Goal: Task Accomplishment & Management: Manage account settings

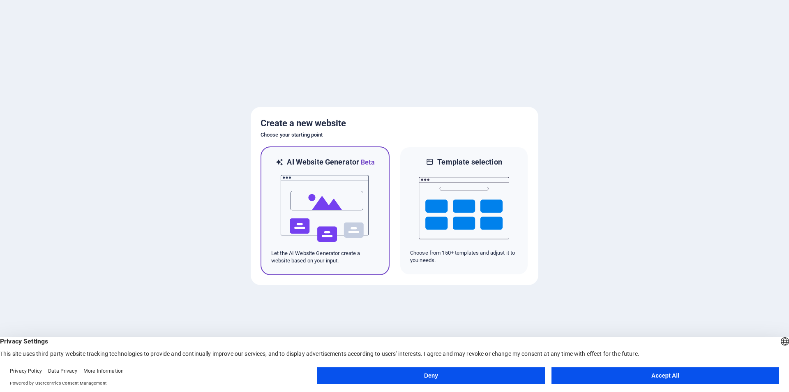
click at [345, 191] on img at bounding box center [325, 208] width 90 height 82
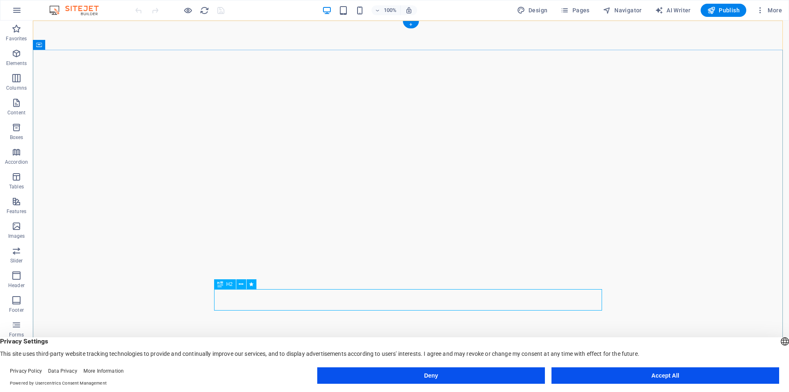
drag, startPoint x: 409, startPoint y: 298, endPoint x: 393, endPoint y: 303, distance: 17.1
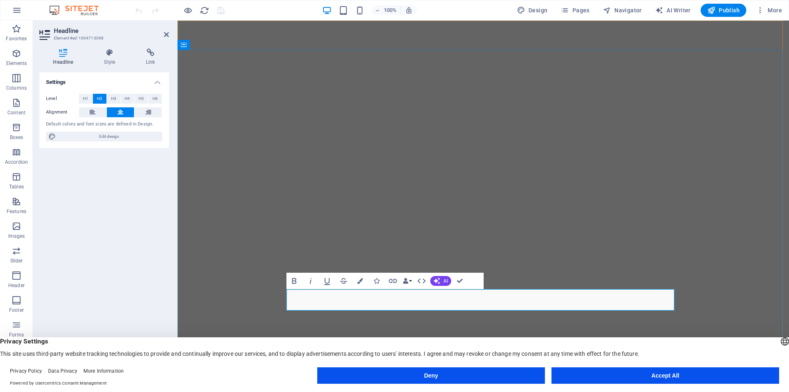
drag, startPoint x: 454, startPoint y: 301, endPoint x: 485, endPoint y: 303, distance: 31.3
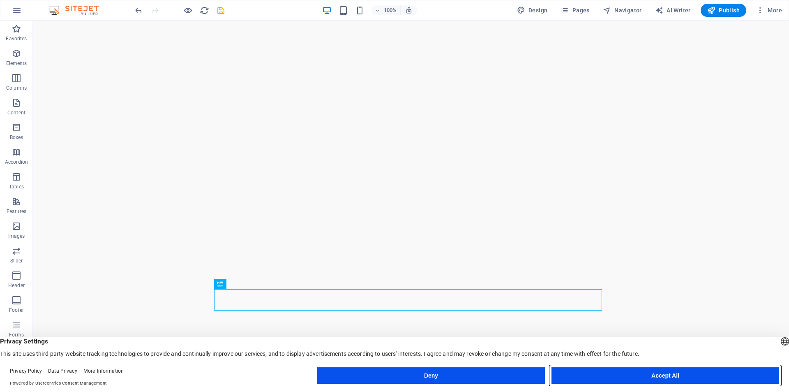
click at [656, 374] on button "Accept All" at bounding box center [666, 375] width 228 height 16
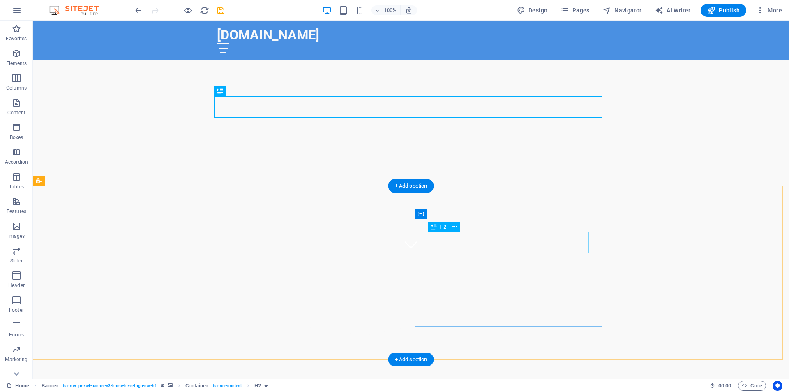
scroll to position [206, 0]
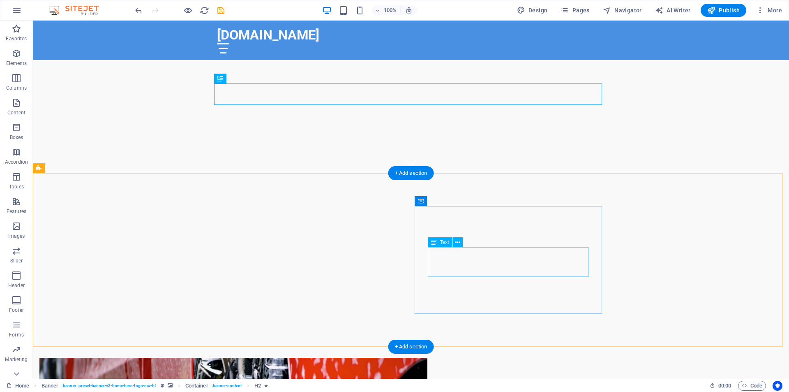
drag, startPoint x: 562, startPoint y: 252, endPoint x: 571, endPoint y: 254, distance: 8.9
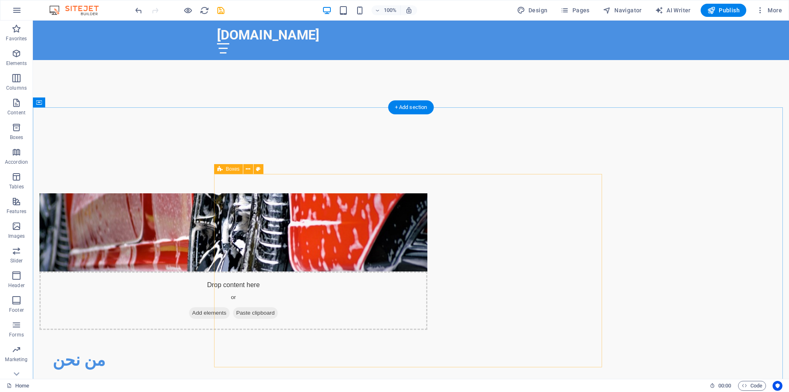
scroll to position [493, 0]
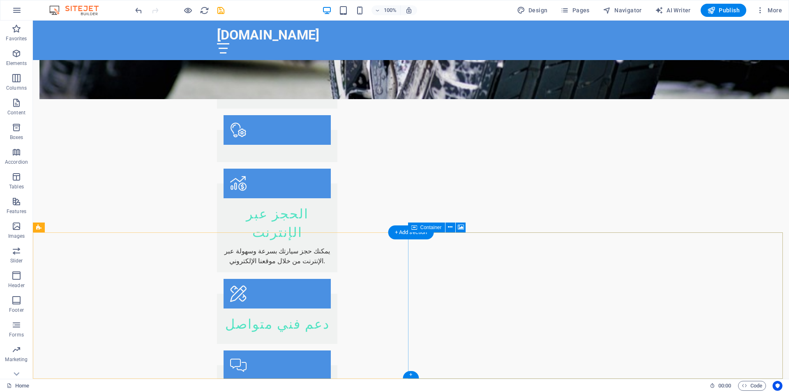
scroll to position [920, 0]
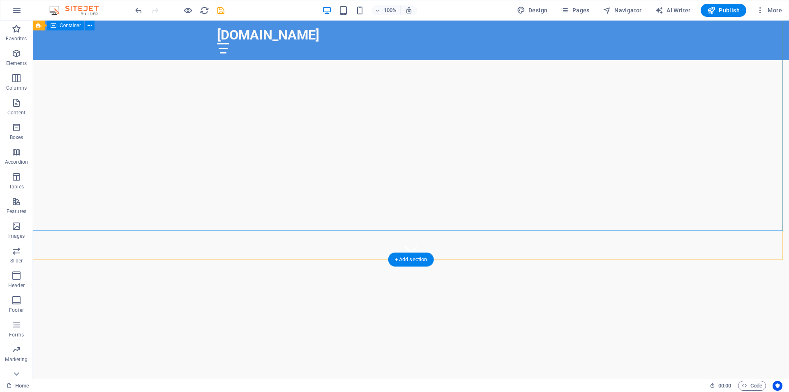
scroll to position [0, 0]
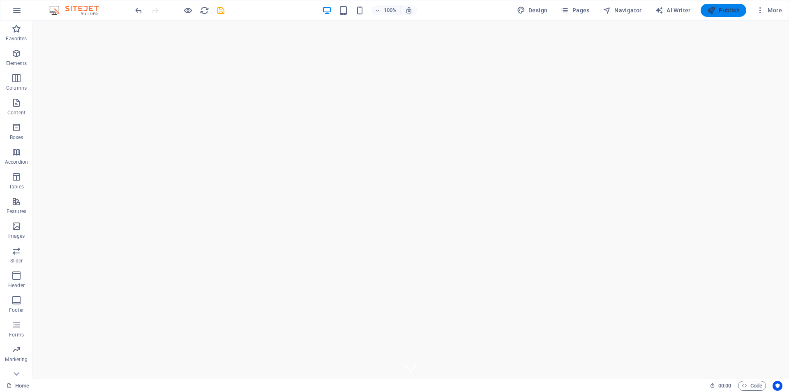
click at [721, 10] on span "Publish" at bounding box center [723, 10] width 32 height 8
checkbox input "false"
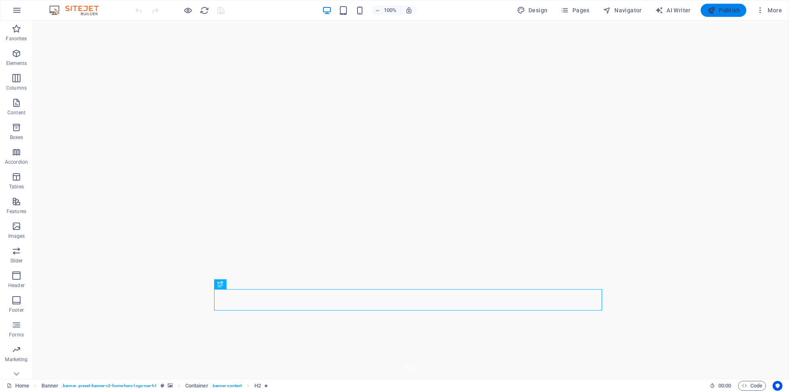
click at [717, 10] on span "Publish" at bounding box center [723, 10] width 32 height 8
click at [75, 48] on icon at bounding box center [75, 45] width 5 height 9
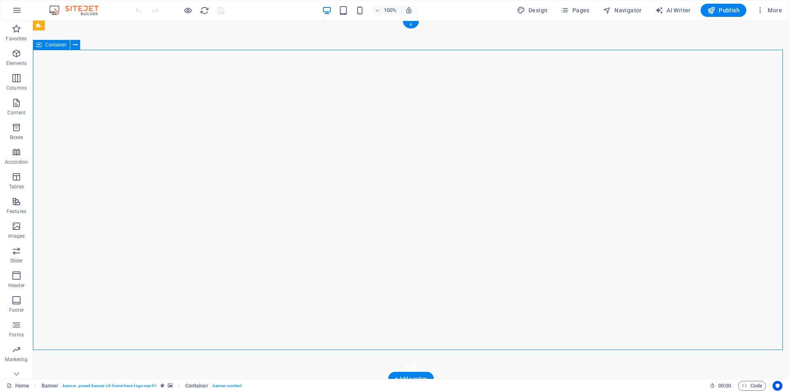
drag, startPoint x: 467, startPoint y: 105, endPoint x: 425, endPoint y: 100, distance: 42.7
click at [17, 59] on span "Elements" at bounding box center [16, 59] width 33 height 20
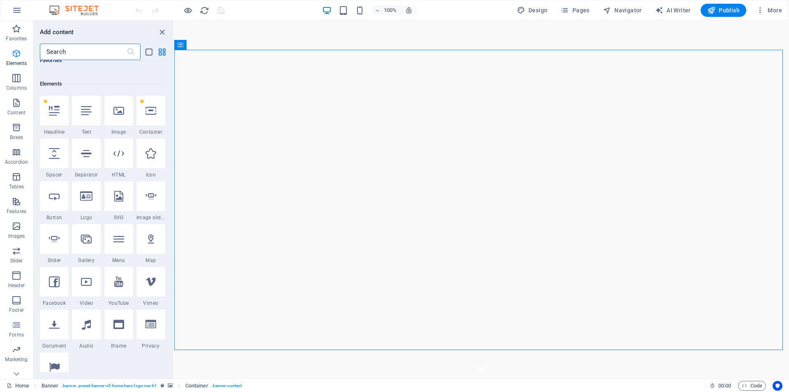
scroll to position [88, 0]
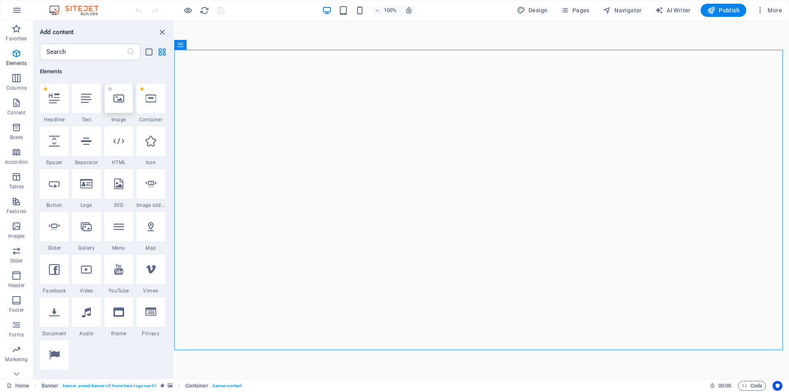
click at [122, 104] on div at bounding box center [118, 98] width 29 height 30
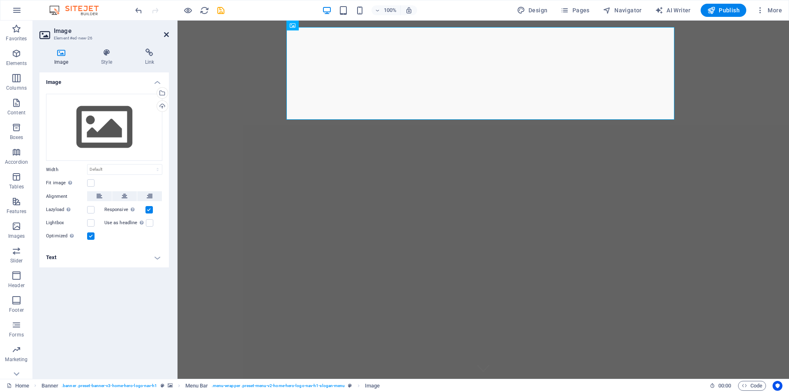
click at [168, 34] on icon at bounding box center [166, 34] width 5 height 7
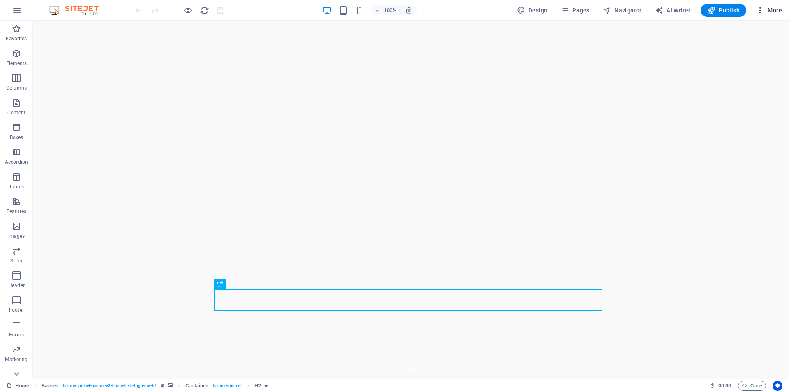
click at [772, 12] on span "More" at bounding box center [769, 10] width 26 height 8
click at [741, 32] on h6 "Website Settings" at bounding box center [752, 32] width 49 height 10
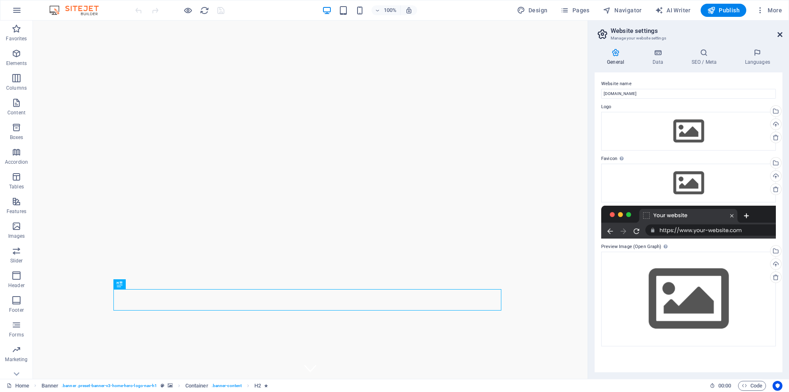
click at [781, 32] on icon at bounding box center [780, 34] width 5 height 7
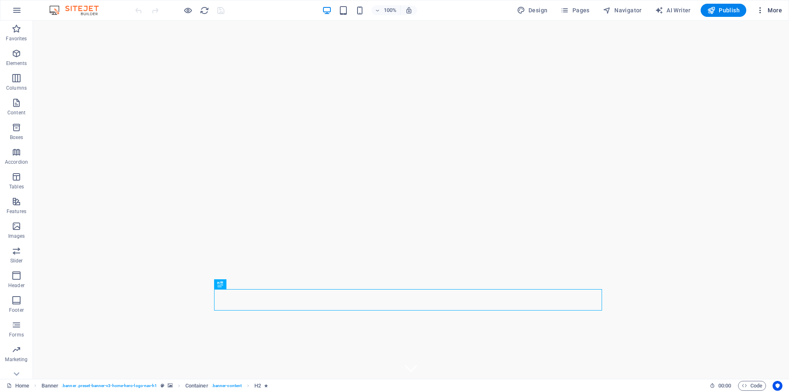
click at [761, 12] on icon "button" at bounding box center [760, 10] width 8 height 8
click at [746, 127] on h6 "Files & Stock Photos" at bounding box center [752, 130] width 49 height 10
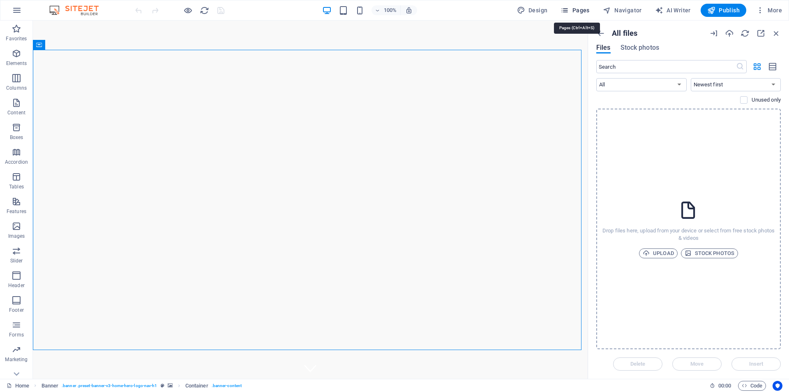
click at [586, 11] on span "Pages" at bounding box center [575, 10] width 29 height 8
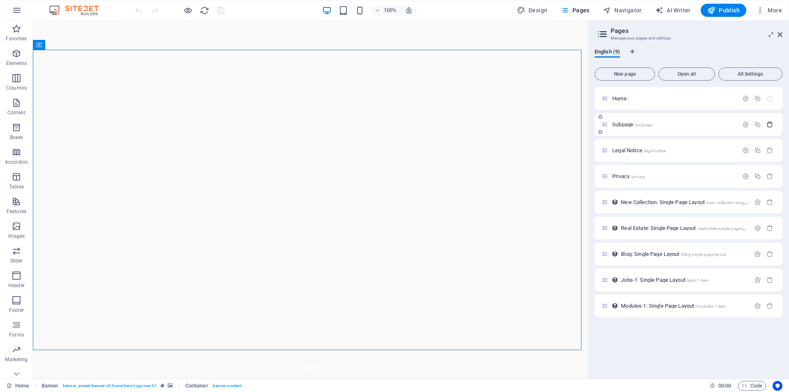
click at [768, 124] on icon "button" at bounding box center [770, 124] width 7 height 7
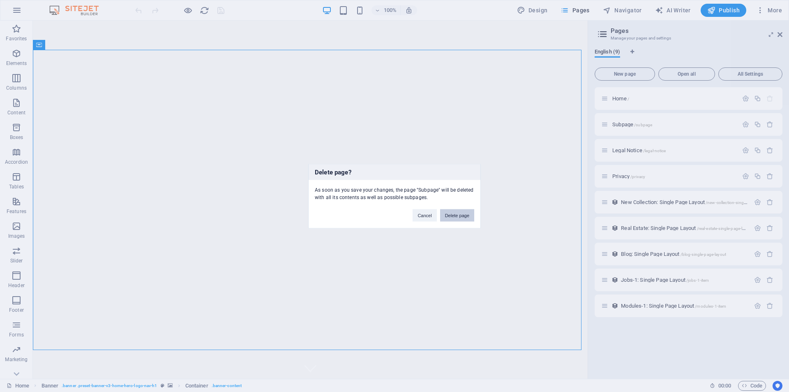
click at [460, 215] on button "Delete page" at bounding box center [457, 215] width 34 height 12
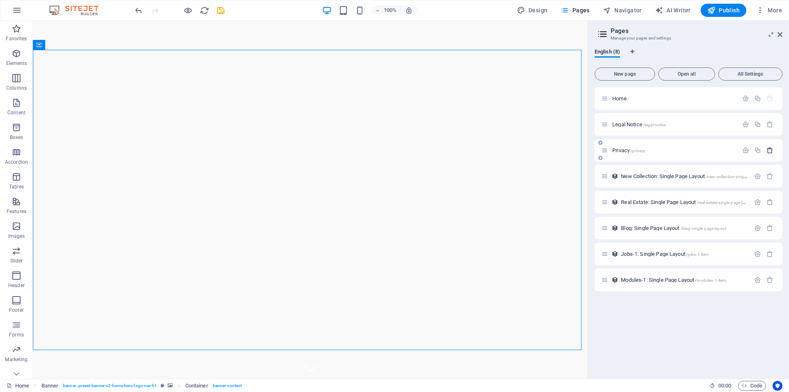
click at [771, 152] on icon "button" at bounding box center [770, 150] width 7 height 7
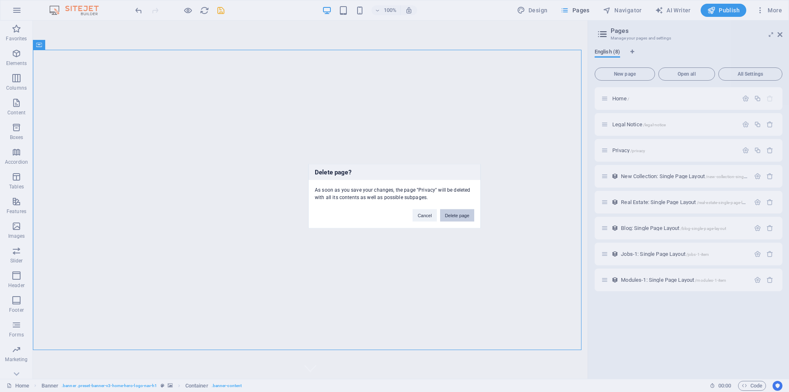
click at [461, 215] on button "Delete page" at bounding box center [457, 215] width 34 height 12
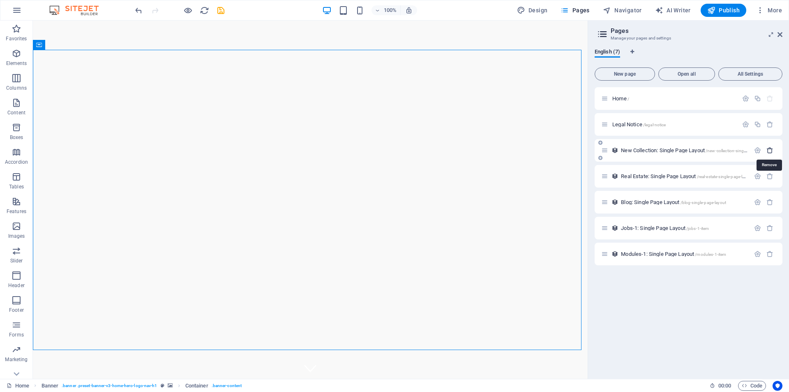
click at [770, 150] on icon "button" at bounding box center [770, 150] width 7 height 7
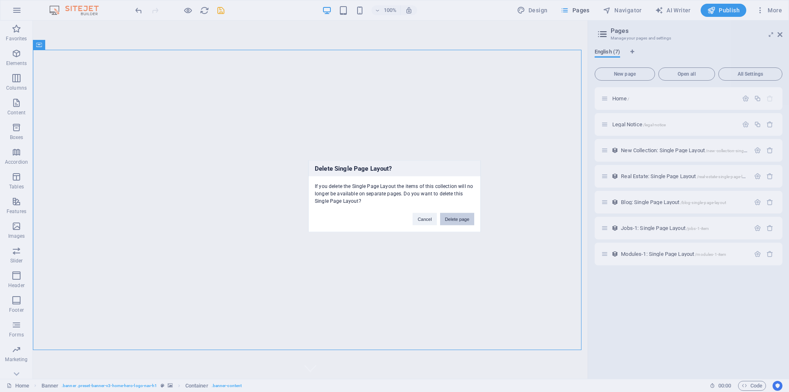
click at [457, 219] on button "Delete page" at bounding box center [457, 219] width 34 height 12
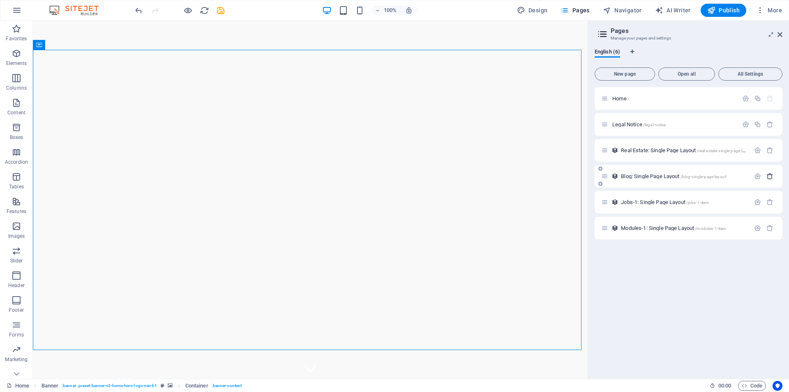
click at [769, 176] on icon "button" at bounding box center [770, 176] width 7 height 7
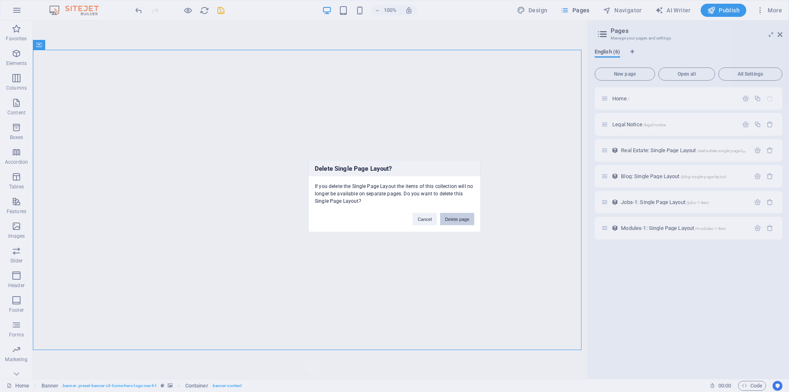
click at [454, 219] on button "Delete page" at bounding box center [457, 219] width 34 height 12
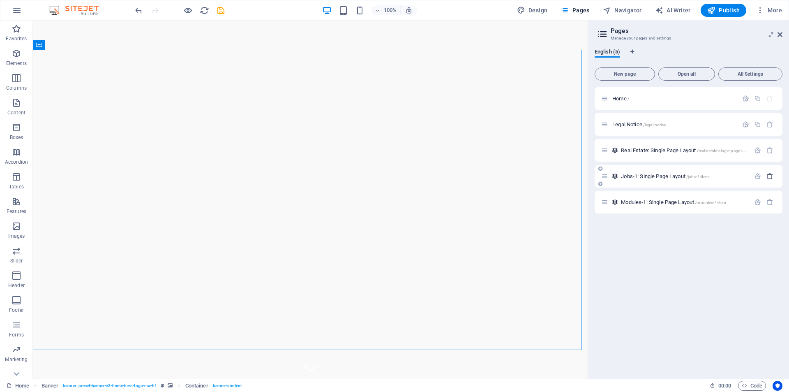
click at [770, 176] on icon "button" at bounding box center [770, 176] width 7 height 7
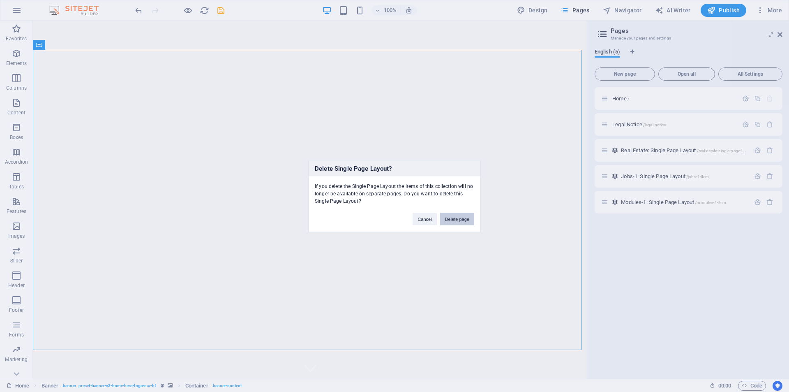
click at [457, 218] on button "Delete page" at bounding box center [457, 219] width 34 height 12
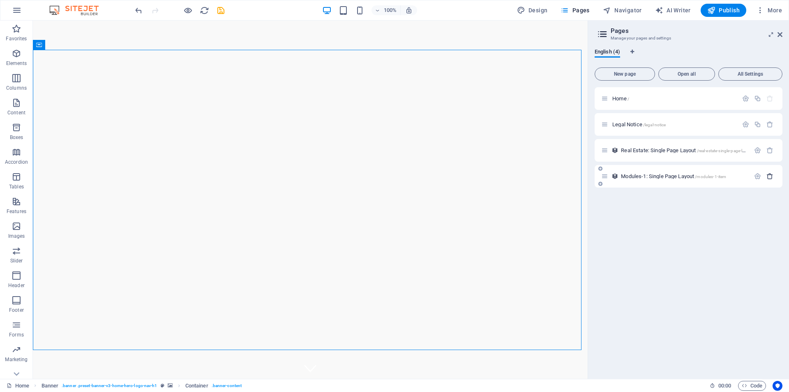
click at [771, 176] on icon "button" at bounding box center [770, 176] width 7 height 7
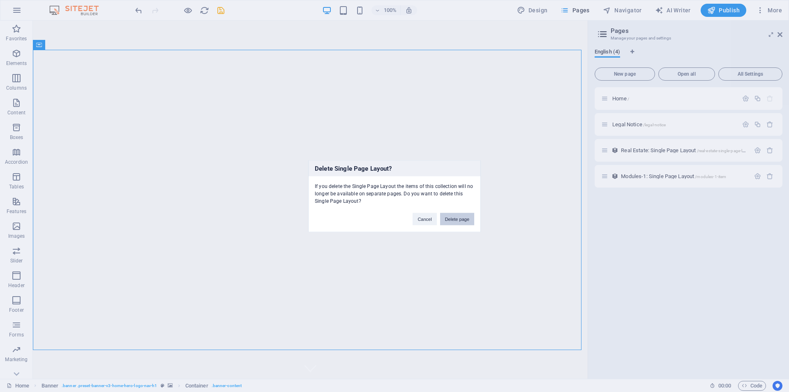
click at [459, 222] on button "Delete page" at bounding box center [457, 219] width 34 height 12
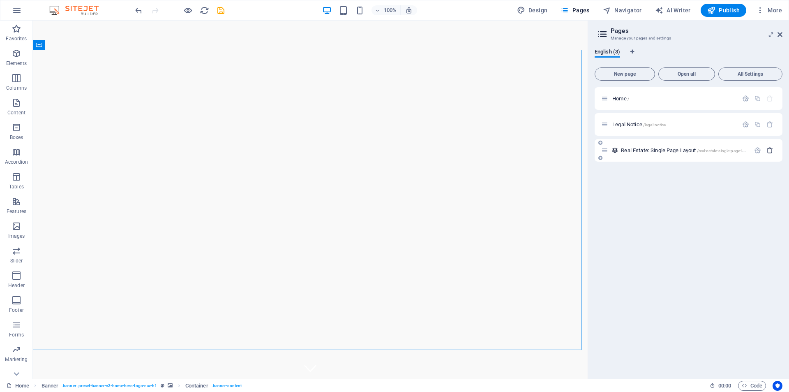
click at [771, 151] on icon "button" at bounding box center [770, 150] width 7 height 7
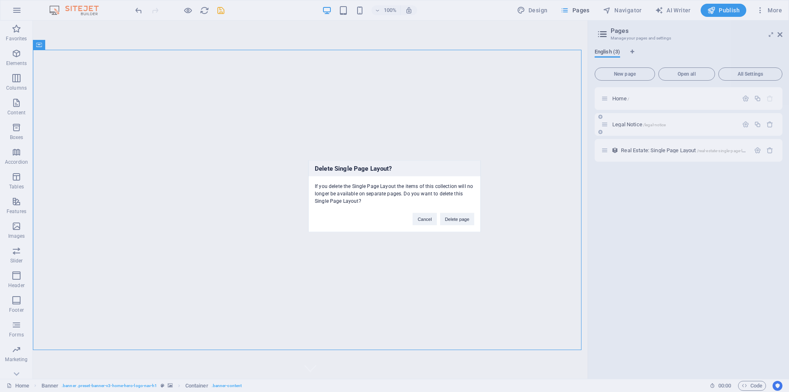
drag, startPoint x: 451, startPoint y: 221, endPoint x: 721, endPoint y: 128, distance: 284.7
click at [452, 221] on button "Delete page" at bounding box center [457, 219] width 34 height 12
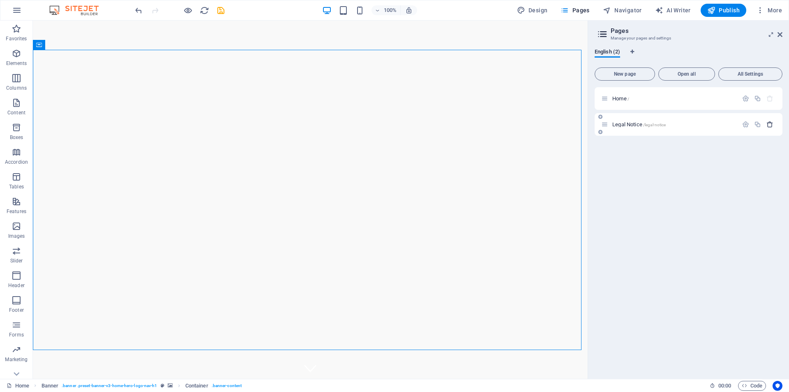
click at [770, 125] on icon "button" at bounding box center [770, 124] width 7 height 7
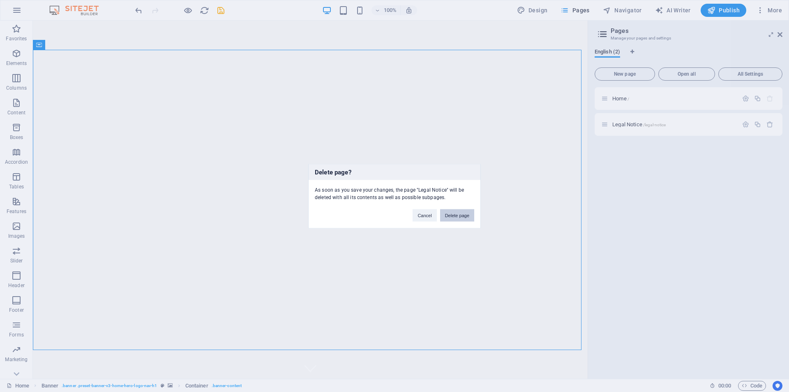
click at [455, 212] on button "Delete page" at bounding box center [457, 215] width 34 height 12
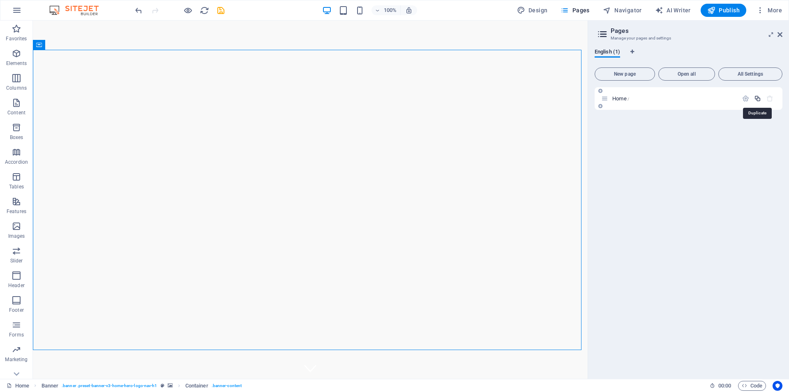
click at [759, 99] on icon "button" at bounding box center [757, 98] width 7 height 7
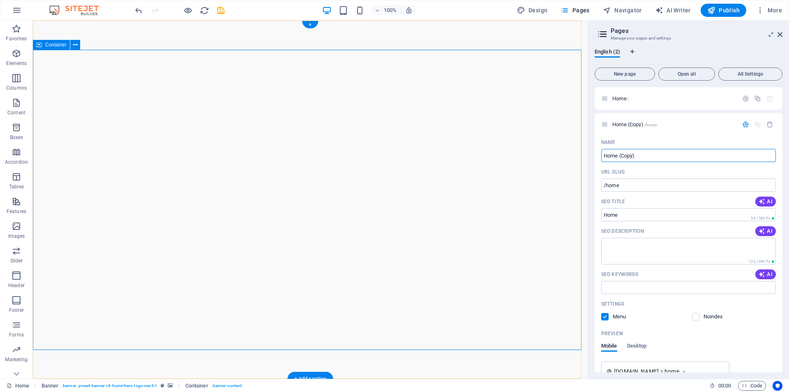
click at [729, 11] on span "Publish" at bounding box center [723, 10] width 32 height 8
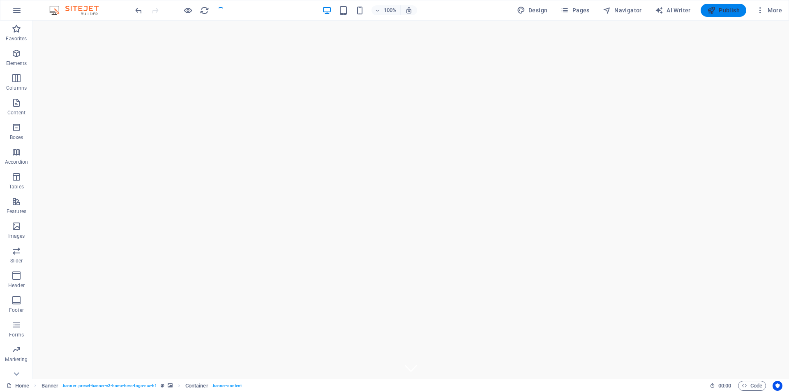
checkbox input "false"
